Goal: Task Accomplishment & Management: Complete application form

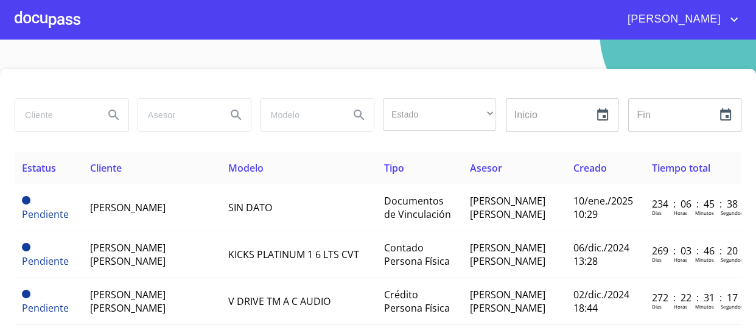
click at [37, 21] on div at bounding box center [48, 19] width 66 height 39
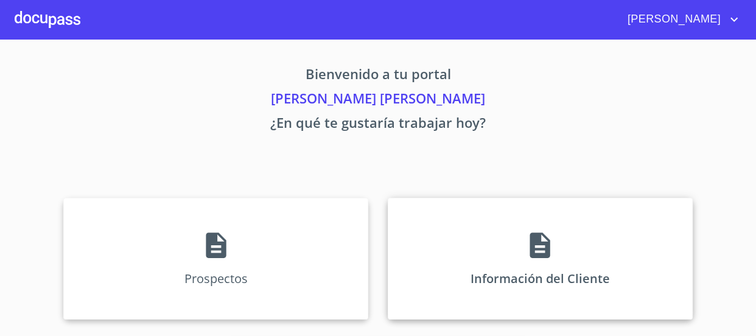
click at [376, 256] on icon at bounding box center [540, 245] width 30 height 30
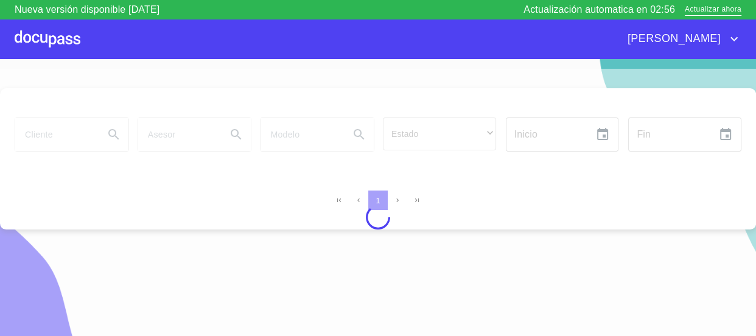
drag, startPoint x: 427, startPoint y: 253, endPoint x: 432, endPoint y: 250, distance: 6.6
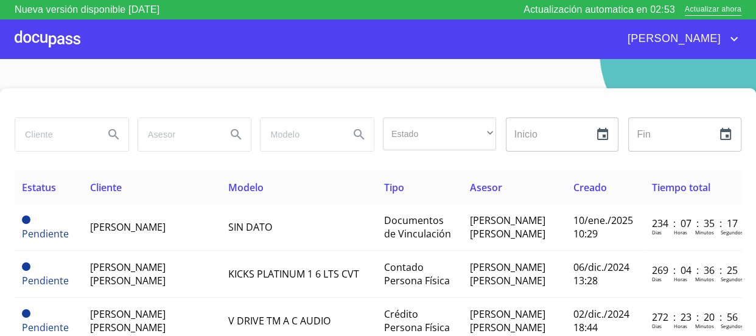
click at [66, 139] on input "search" at bounding box center [54, 134] width 79 height 33
type input "[PERSON_NAME]"
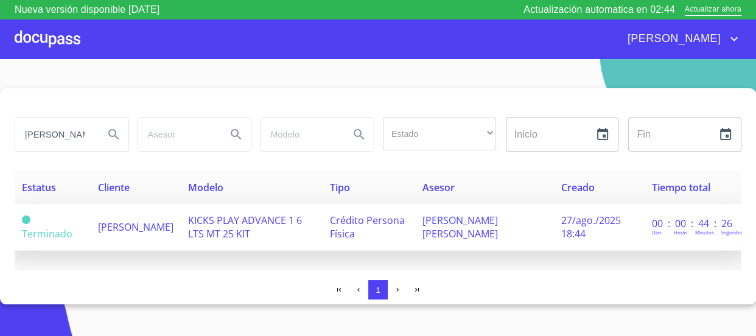
click at [376, 209] on td "27/ago./2025 18:44" at bounding box center [599, 227] width 91 height 47
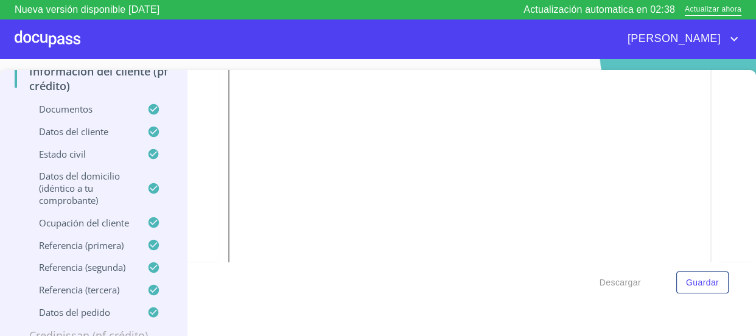
scroll to position [97, 0]
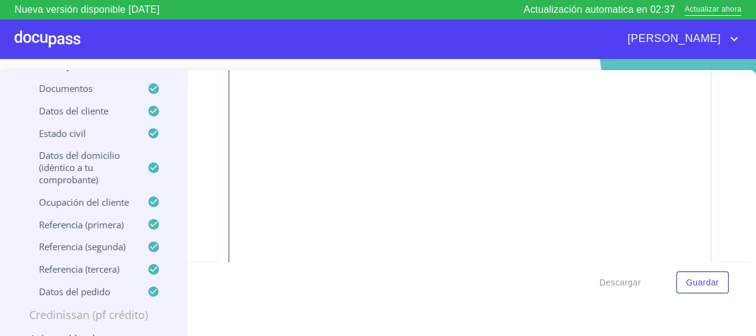
click at [97, 313] on p "Credinissan (PF crédito)" at bounding box center [94, 315] width 158 height 15
click at [376, 287] on span "Guardar" at bounding box center [702, 282] width 33 height 15
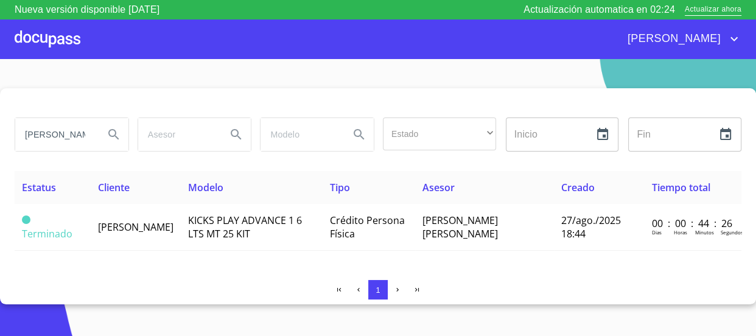
click at [29, 37] on div at bounding box center [48, 38] width 66 height 39
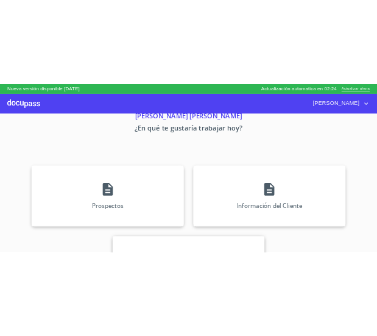
scroll to position [134, 0]
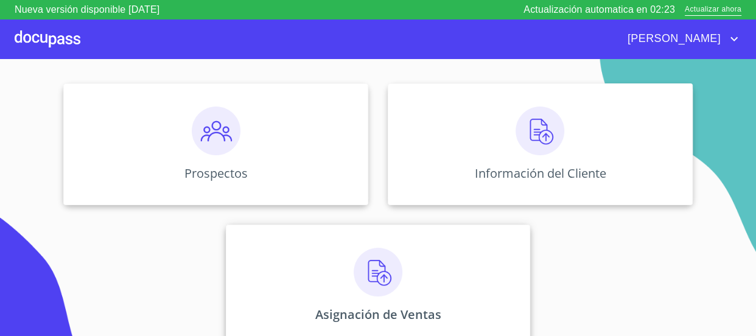
click at [376, 292] on img at bounding box center [378, 272] width 49 height 49
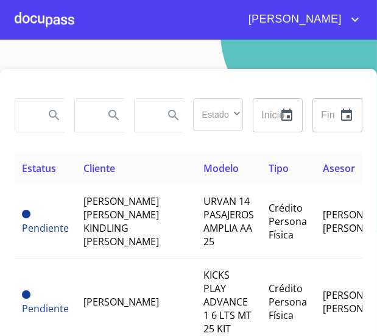
click at [212, 90] on div at bounding box center [189, 83] width 348 height 29
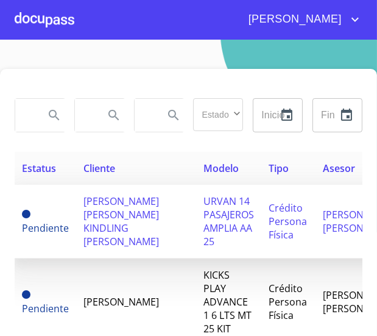
click at [120, 213] on span "[PERSON_NAME] [PERSON_NAME] KINDLING [PERSON_NAME]" at bounding box center [121, 221] width 76 height 54
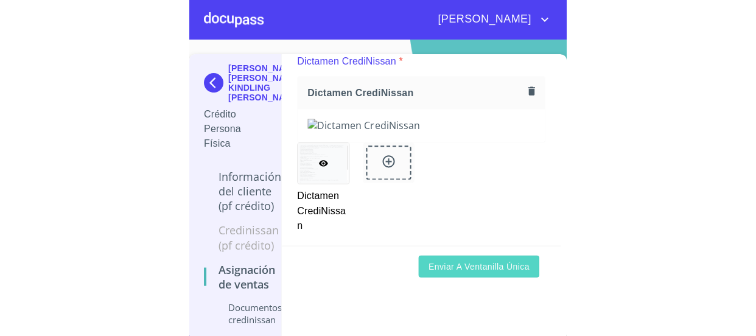
scroll to position [18, 0]
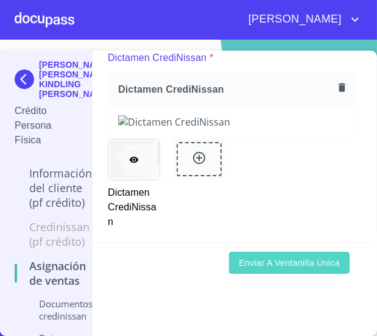
click at [280, 256] on span "Enviar a Ventanilla única" at bounding box center [289, 262] width 101 height 15
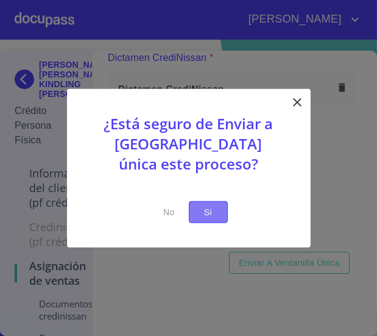
click at [208, 211] on span "Si" at bounding box center [208, 211] width 19 height 15
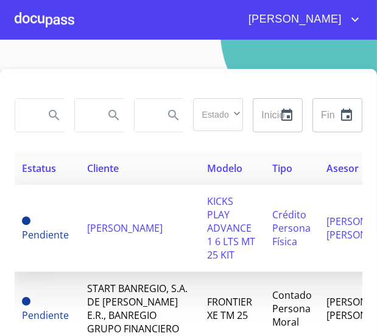
click at [214, 226] on td "KICKS PLAY ADVANCE 1 6 LTS MT 25 KIT" at bounding box center [232, 228] width 65 height 87
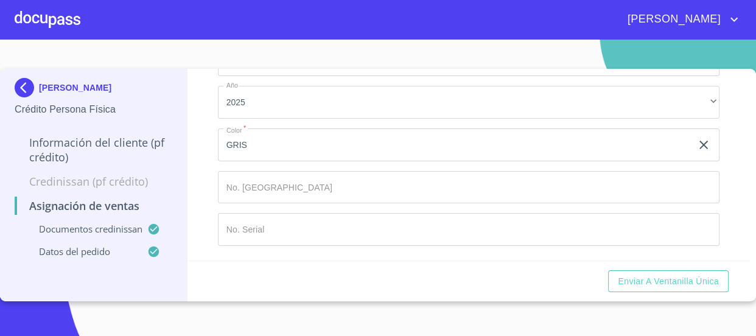
scroll to position [416, 0]
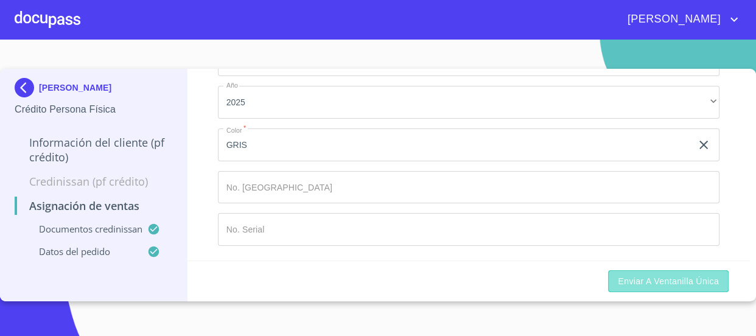
click at [376, 287] on span "Enviar a Ventanilla única" at bounding box center [668, 281] width 101 height 15
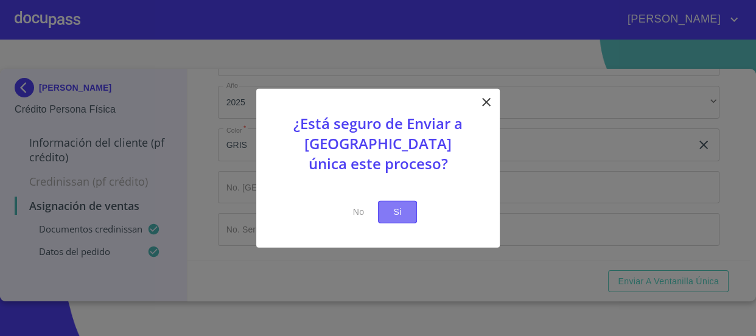
click at [376, 216] on span "Si" at bounding box center [397, 212] width 19 height 15
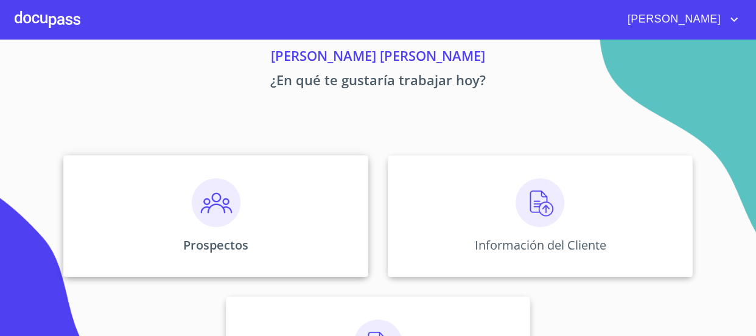
scroll to position [134, 0]
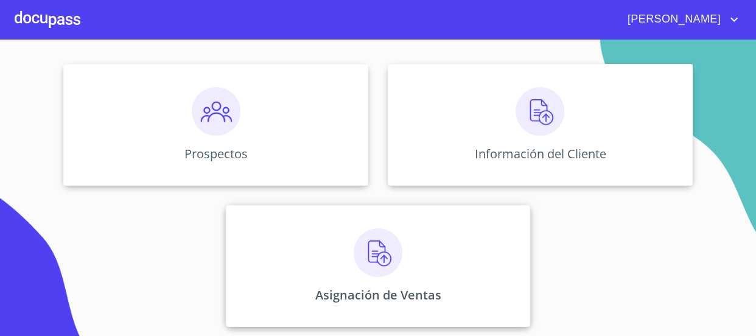
click at [366, 258] on img at bounding box center [378, 252] width 49 height 49
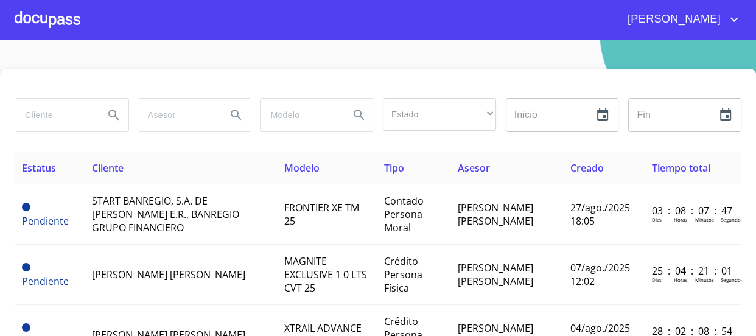
click at [53, 117] on input "search" at bounding box center [54, 115] width 79 height 33
type input "[PERSON_NAME]"
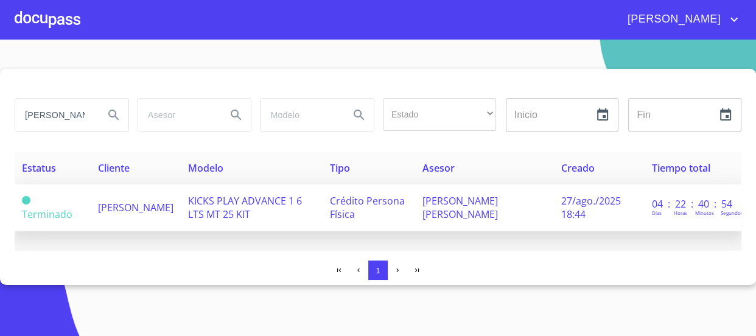
click at [248, 213] on td "KICKS PLAY ADVANCE 1 6 LTS MT 25 KIT" at bounding box center [252, 208] width 142 height 47
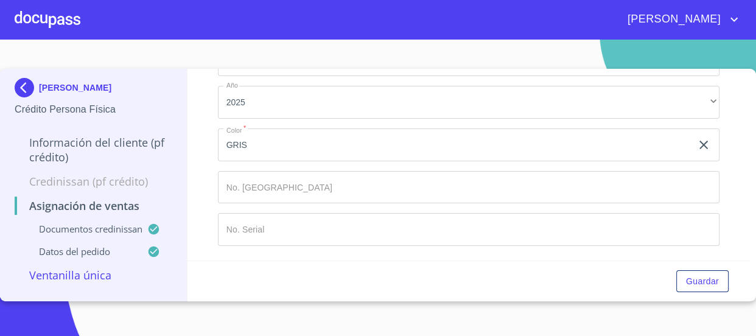
scroll to position [664, 0]
click at [725, 283] on button "Guardar" at bounding box center [703, 281] width 52 height 23
